Goal: Task Accomplishment & Management: Use online tool/utility

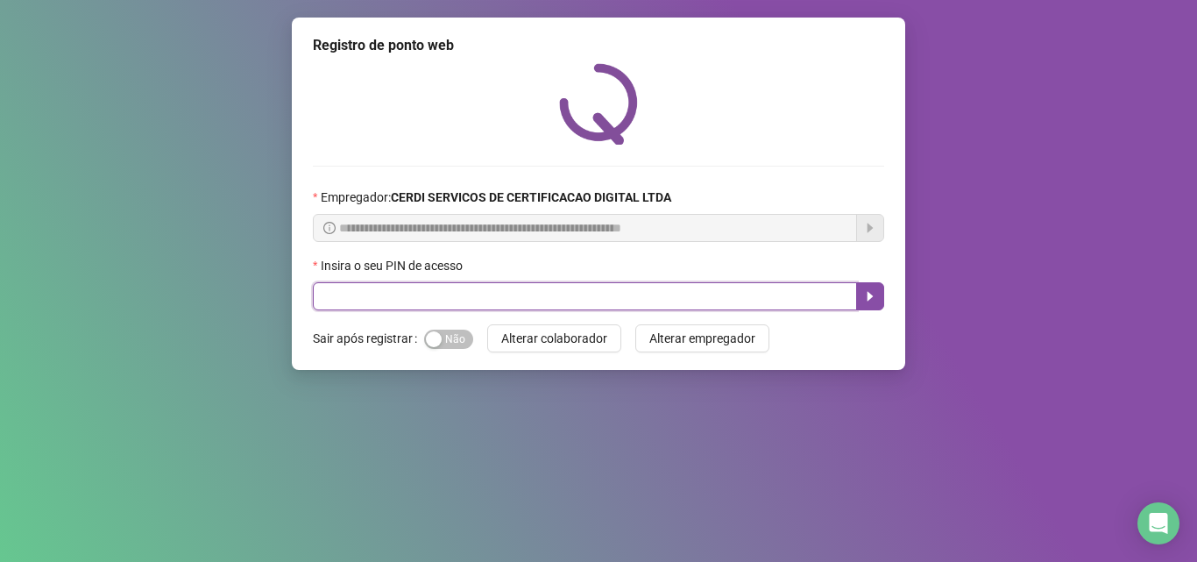
click at [398, 287] on input "text" at bounding box center [585, 296] width 544 height 28
type input "*****"
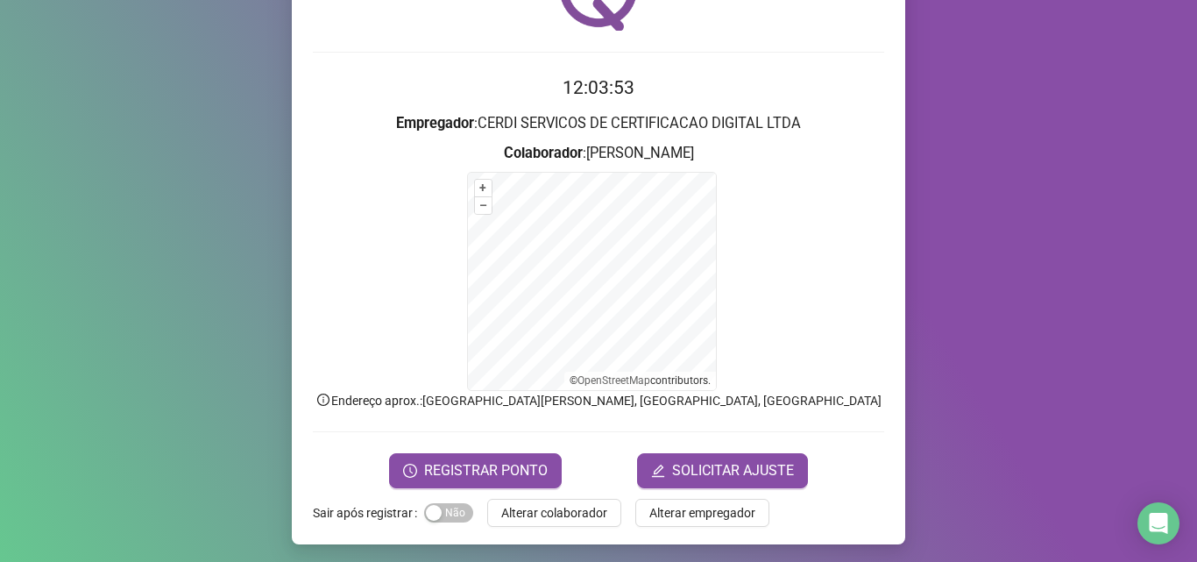
scroll to position [117, 0]
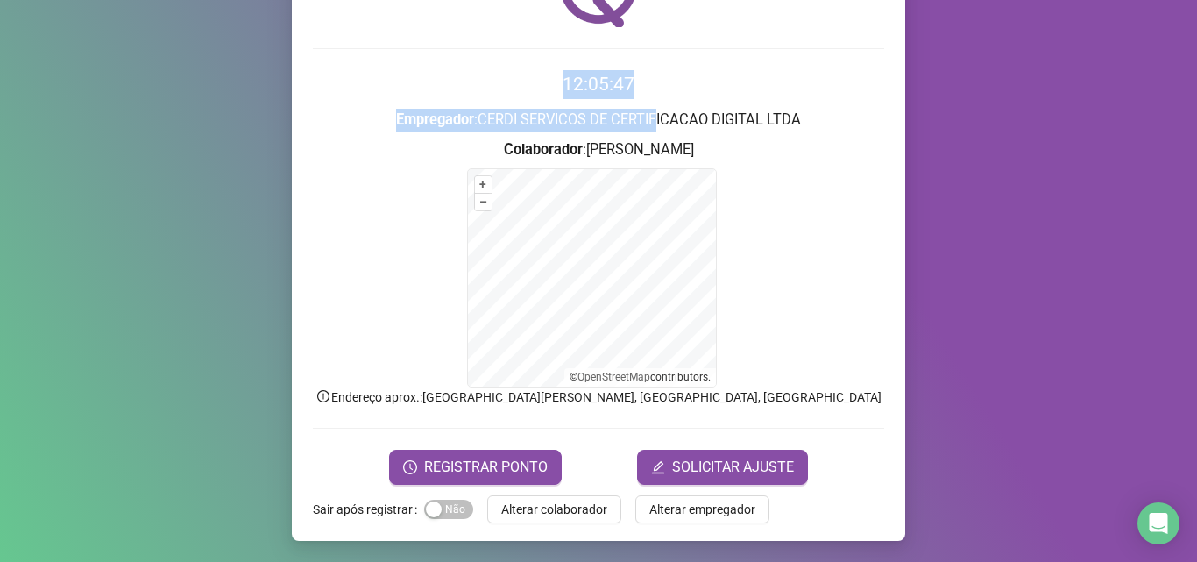
drag, startPoint x: 567, startPoint y: 69, endPoint x: 662, endPoint y: 118, distance: 106.6
click at [662, 118] on div "12:05:47 Empregador : CERDI SERVICOS DE CERTIFICACAO DIGITAL LTDA Colaborador :…" at bounding box center [598, 215] width 571 height 539
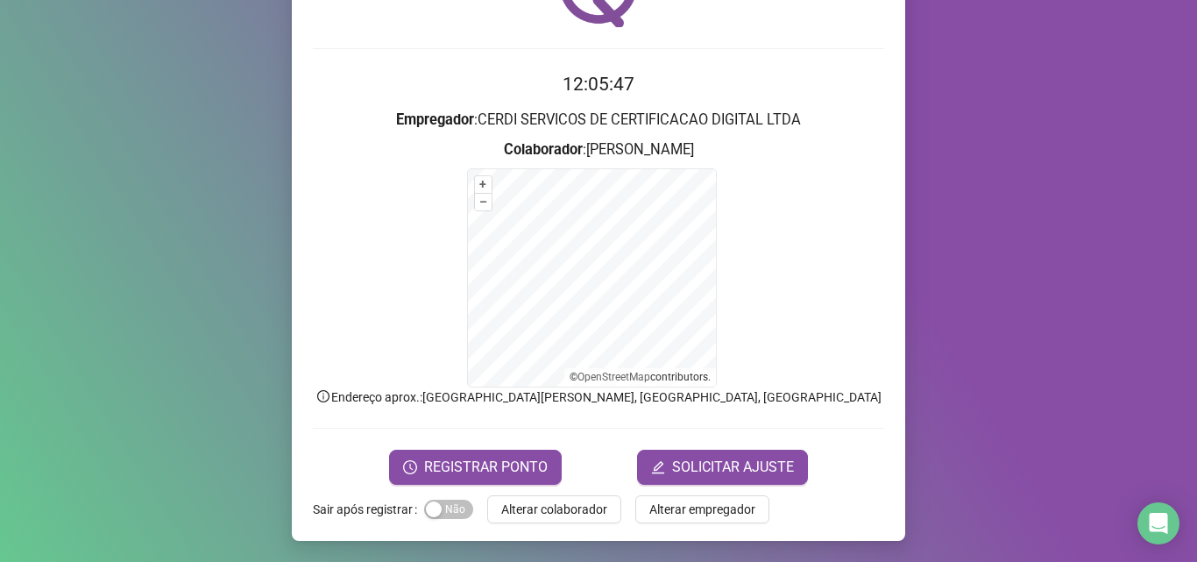
click at [705, 138] on h3 "Colaborador : [PERSON_NAME]" at bounding box center [598, 149] width 571 height 23
drag, startPoint x: 671, startPoint y: 145, endPoint x: 251, endPoint y: 70, distance: 427.2
click at [345, 96] on form "12:05:47 Empregador : CERDI SERVICOS DE CERTIFICACAO DIGITAL LTDA Colaborador :…" at bounding box center [598, 277] width 571 height 414
click at [380, 70] on h2 "12:05:48" at bounding box center [598, 84] width 571 height 29
click at [429, 472] on span "REGISTRAR PONTO" at bounding box center [486, 467] width 124 height 21
